Goal: Find specific page/section: Find specific page/section

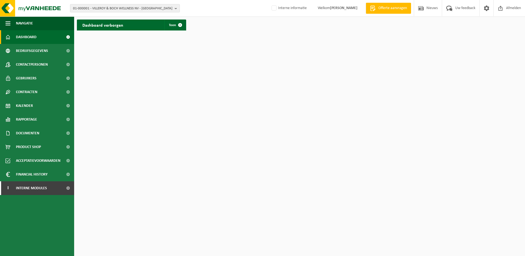
drag, startPoint x: 115, startPoint y: 3, endPoint x: 114, endPoint y: 7, distance: 4.3
click at [115, 3] on div "01-000001 - VILLEROY & BOCH WELLNESS NV - ROESELARE 01-000001 - VILLEROY & BOCH…" at bounding box center [262, 8] width 525 height 17
click at [114, 8] on span "01-000001 - VILLEROY & BOCH WELLNESS NV - ROESELARE" at bounding box center [122, 8] width 99 height 8
click at [123, 7] on span "01-000001 - VILLEROY & BOCH WELLNESS NV - [GEOGRAPHIC_DATA]" at bounding box center [122, 8] width 99 height 8
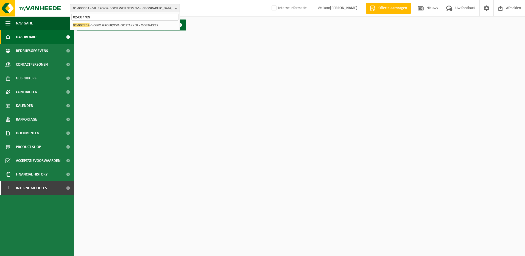
type input "02-007709"
click at [121, 21] on div "01-000001 - VILLEROY & BOCH WELLNESS NV - ROESELARE 02-007709 - VOLVO GROUP/CVA…" at bounding box center [124, 25] width 109 height 9
click at [120, 24] on li "02-007709 - VOLVO GROUP/CVA OOSTAKKER - OOSTAKKER" at bounding box center [124, 25] width 107 height 7
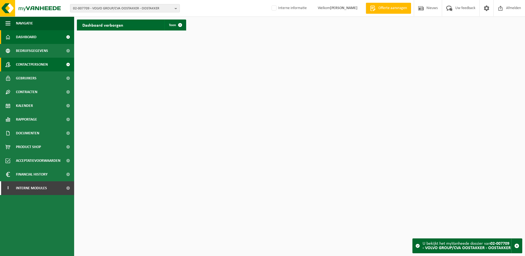
click at [36, 62] on span "Contactpersonen" at bounding box center [32, 65] width 32 height 14
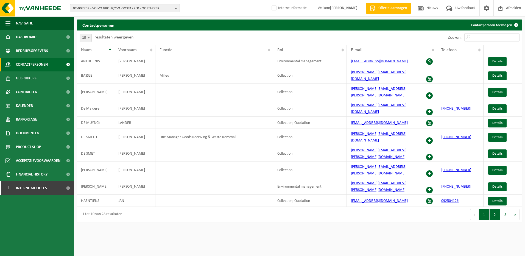
click at [492, 209] on button "2" at bounding box center [494, 214] width 11 height 11
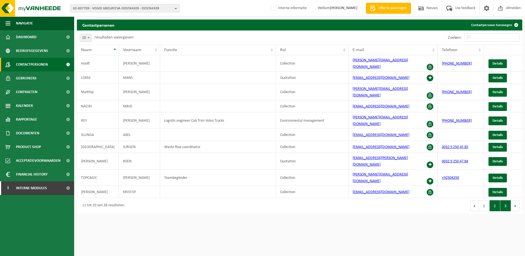
click at [503, 200] on button "3" at bounding box center [505, 205] width 11 height 11
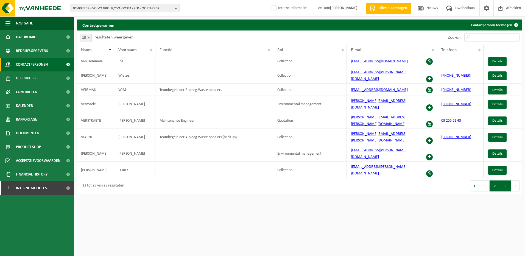
click at [493, 180] on button "2" at bounding box center [494, 185] width 11 height 11
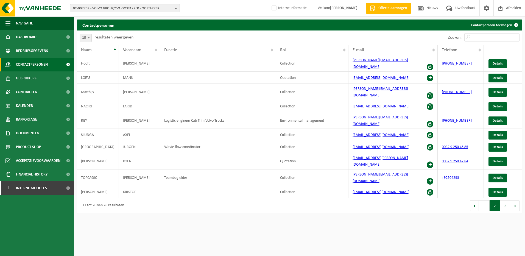
click at [501, 200] on button "3" at bounding box center [505, 205] width 11 height 11
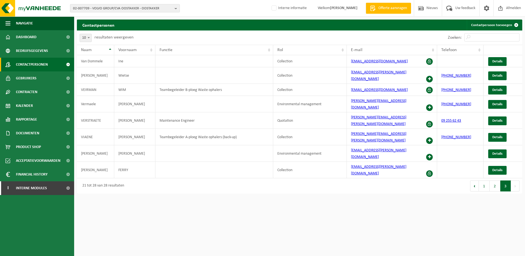
drag, startPoint x: 504, startPoint y: 6, endPoint x: 407, endPoint y: 8, distance: 97.1
click at [504, 6] on span "Afmelden" at bounding box center [513, 8] width 18 height 16
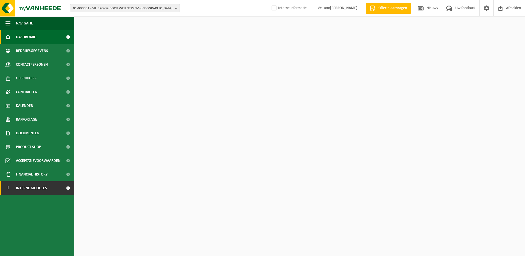
click at [54, 185] on link "I Interne modules" at bounding box center [37, 188] width 74 height 14
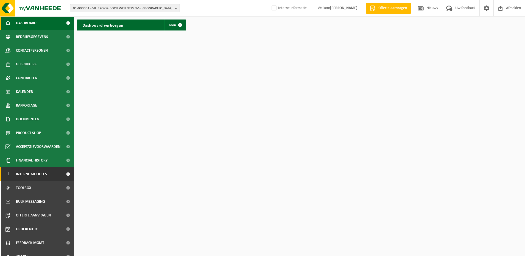
scroll to position [21, 0]
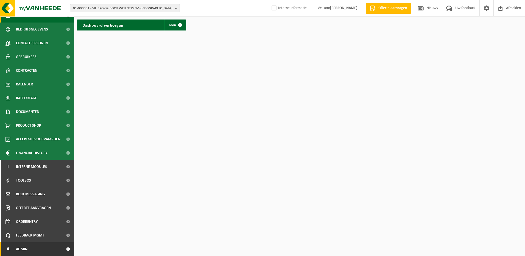
click at [33, 247] on link "A Admin" at bounding box center [37, 249] width 74 height 14
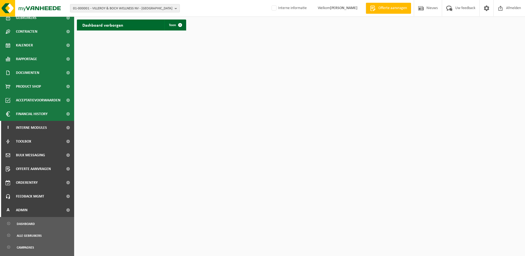
scroll to position [131, 0]
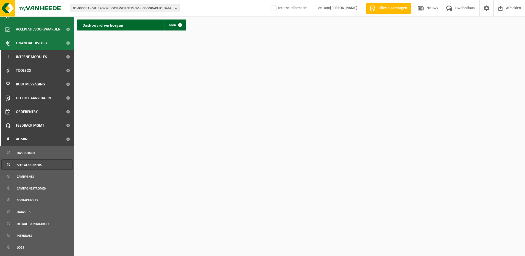
click at [28, 162] on span "Alle gebruikers" at bounding box center [29, 164] width 25 height 10
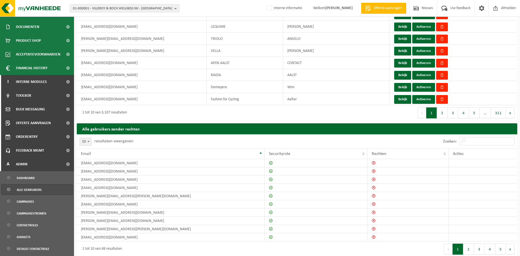
scroll to position [102, 0]
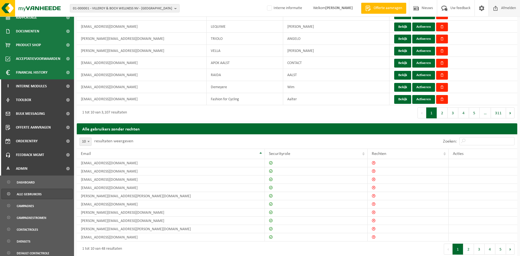
click at [500, 7] on span "Afmelden" at bounding box center [509, 8] width 18 height 16
